Goal: Navigation & Orientation: Find specific page/section

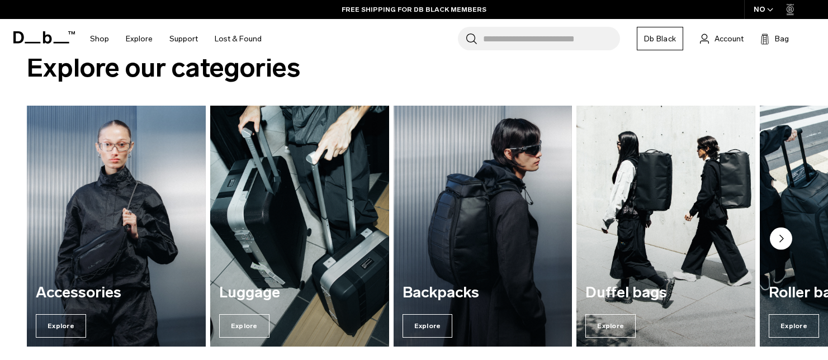
scroll to position [809, 0]
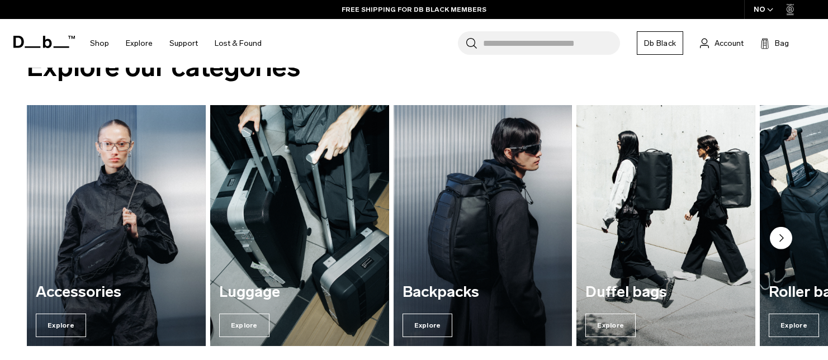
click at [778, 241] on circle "Next slide" at bounding box center [781, 238] width 22 height 22
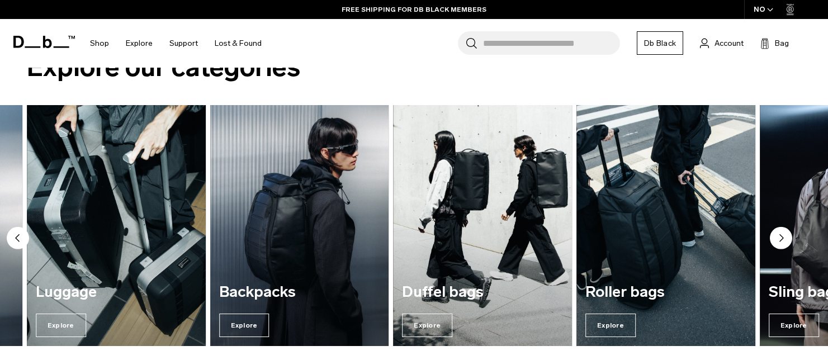
click at [778, 241] on circle "Next slide" at bounding box center [781, 238] width 22 height 22
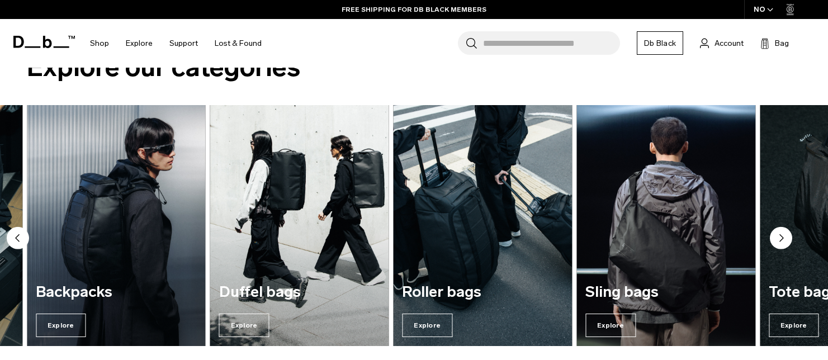
click at [778, 241] on circle "Next slide" at bounding box center [781, 238] width 22 height 22
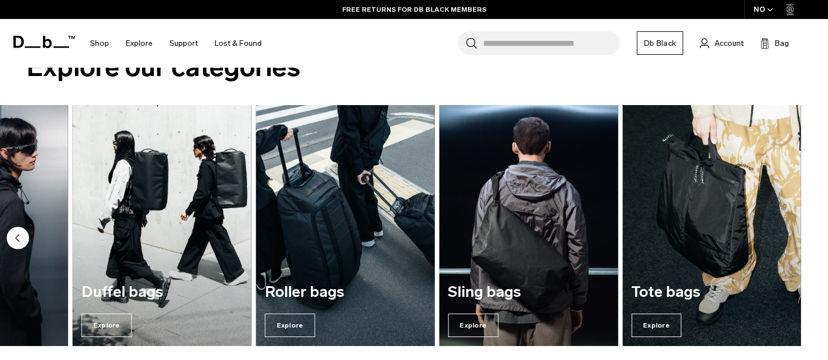
click at [778, 241] on img "7 / 7" at bounding box center [711, 225] width 179 height 241
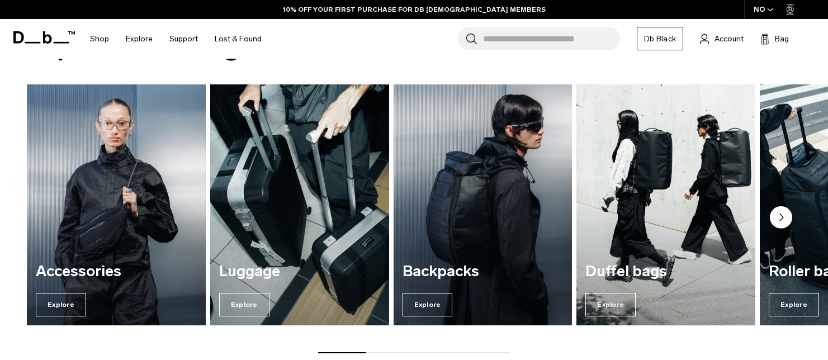
scroll to position [830, 0]
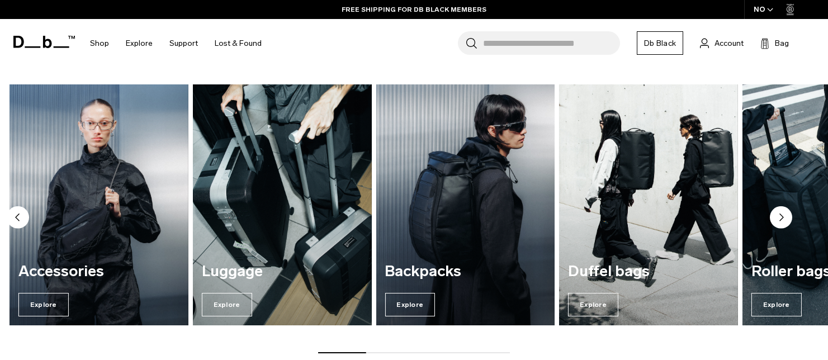
click at [387, 266] on h3 "Backpacks" at bounding box center [465, 271] width 161 height 17
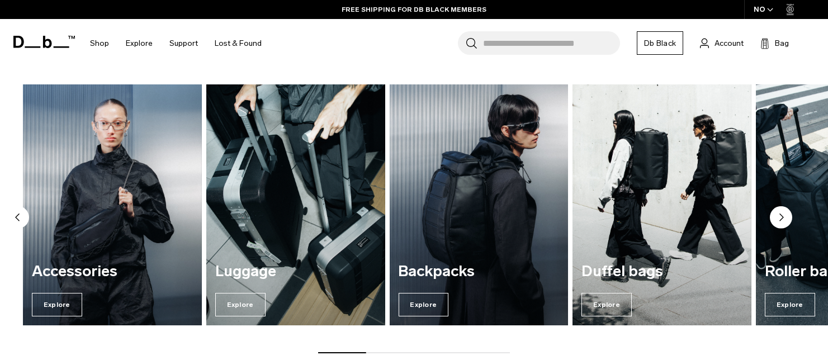
click at [398, 274] on h3 "Backpacks" at bounding box center [478, 271] width 161 height 17
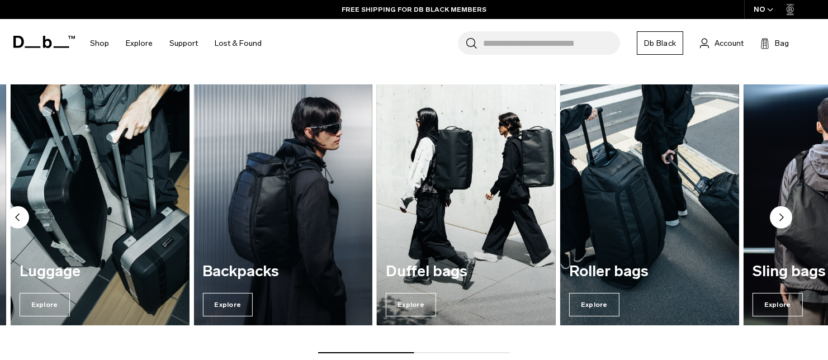
click at [386, 267] on h3 "Duffel bags" at bounding box center [466, 271] width 161 height 17
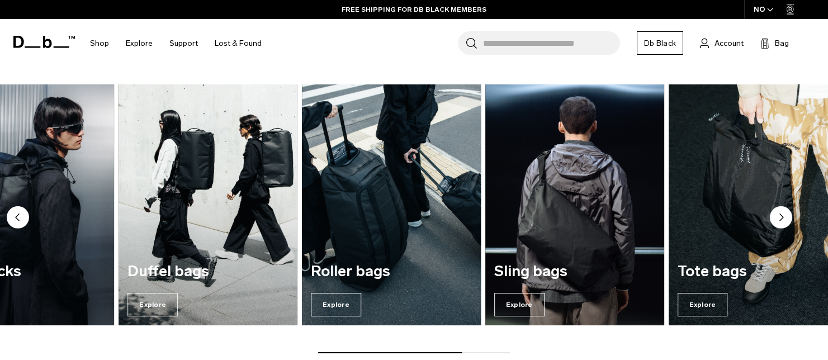
click at [311, 278] on h3 "Roller bags" at bounding box center [391, 271] width 161 height 17
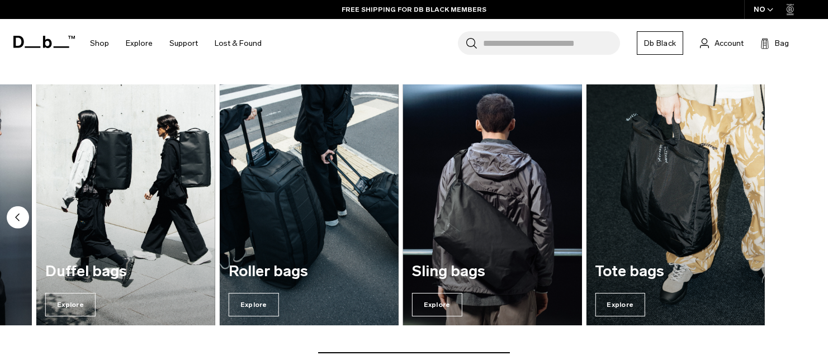
click at [420, 276] on h3 "Sling bags" at bounding box center [492, 271] width 161 height 17
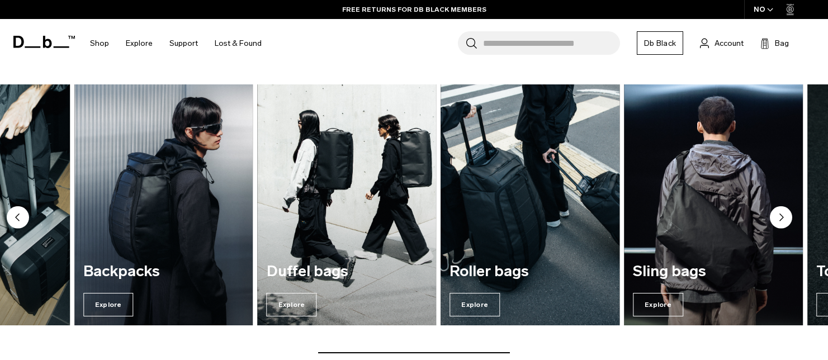
click at [490, 278] on h3 "Roller bags" at bounding box center [529, 271] width 161 height 17
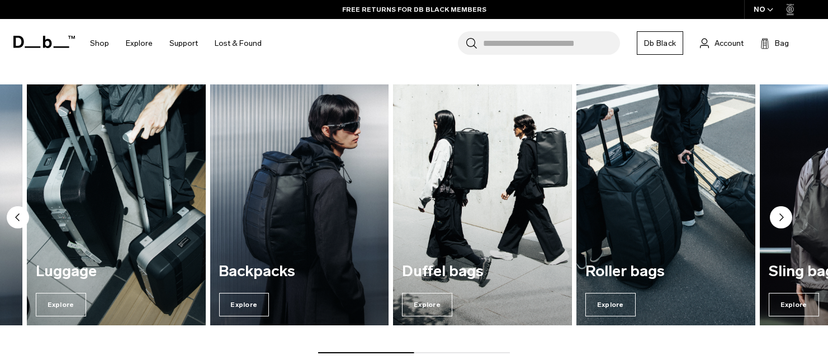
click at [388, 257] on div "Backpacks Explore" at bounding box center [299, 290] width 179 height 72
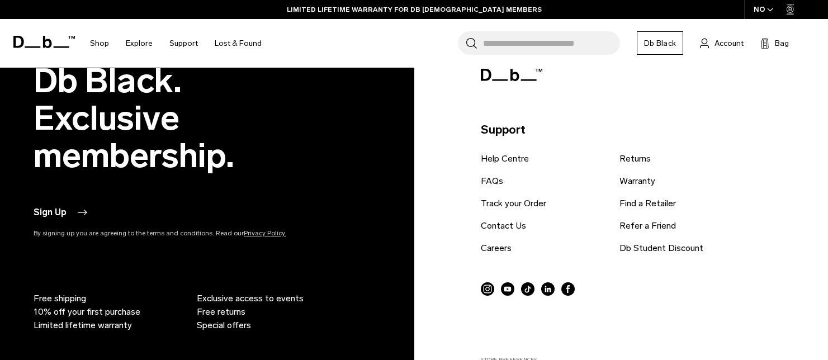
scroll to position [2430, 0]
